Goal: Transaction & Acquisition: Purchase product/service

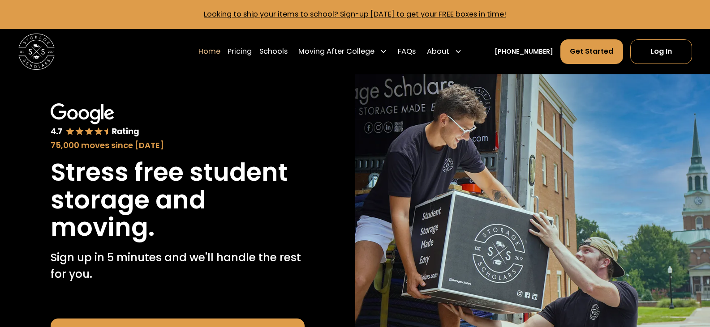
click at [185, 71] on div "Home Pricing Schools Moving After College Commercial Projects Apartment Moving …" at bounding box center [355, 51] width 674 height 45
click at [252, 51] on link "Pricing" at bounding box center [240, 52] width 24 height 26
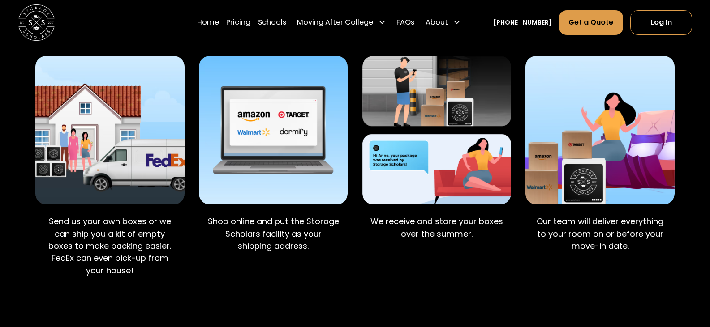
scroll to position [627, 0]
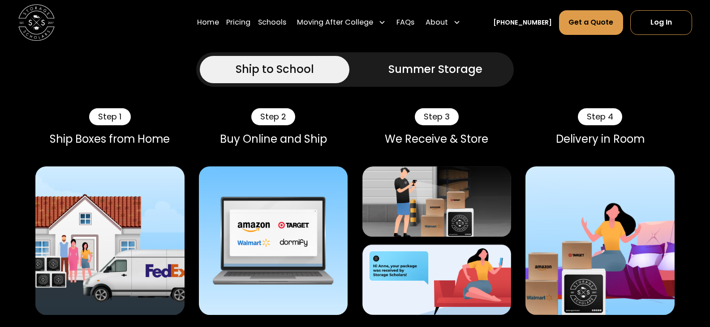
click at [449, 77] on div "Summer Storage" at bounding box center [435, 69] width 94 height 16
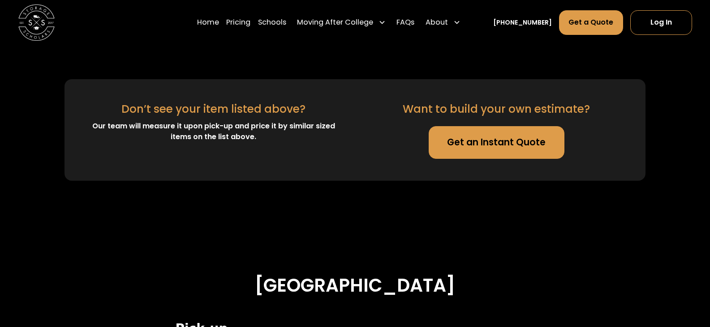
scroll to position [3045, 0]
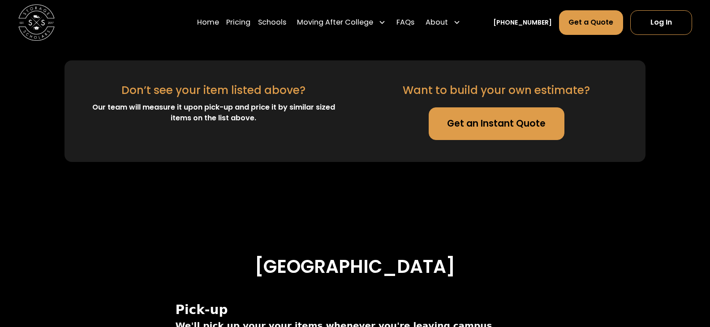
click at [488, 140] on link "Get an Instant Quote" at bounding box center [497, 123] width 136 height 33
